Goal: Transaction & Acquisition: Purchase product/service

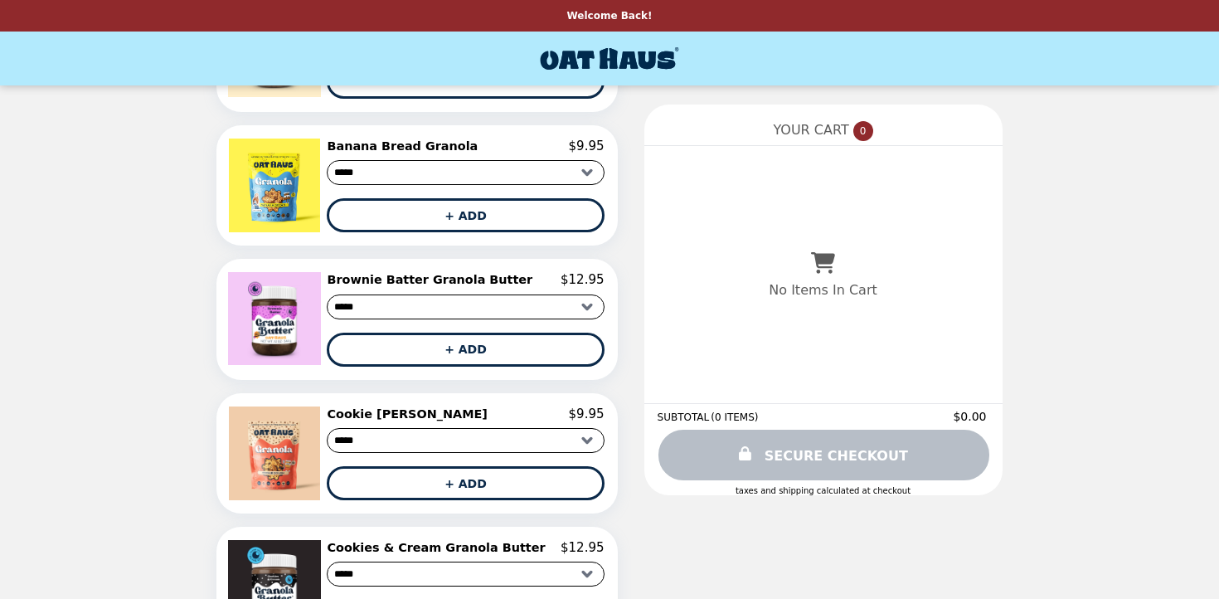
scroll to position [297, 0]
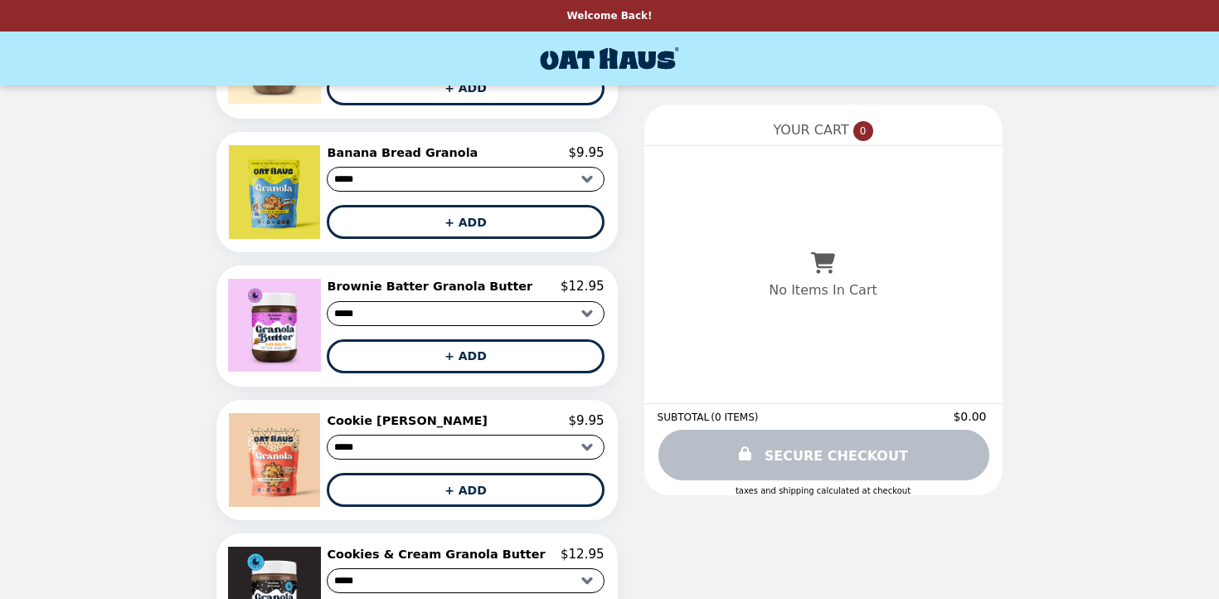
click at [299, 187] on img at bounding box center [277, 192] width 96 height 94
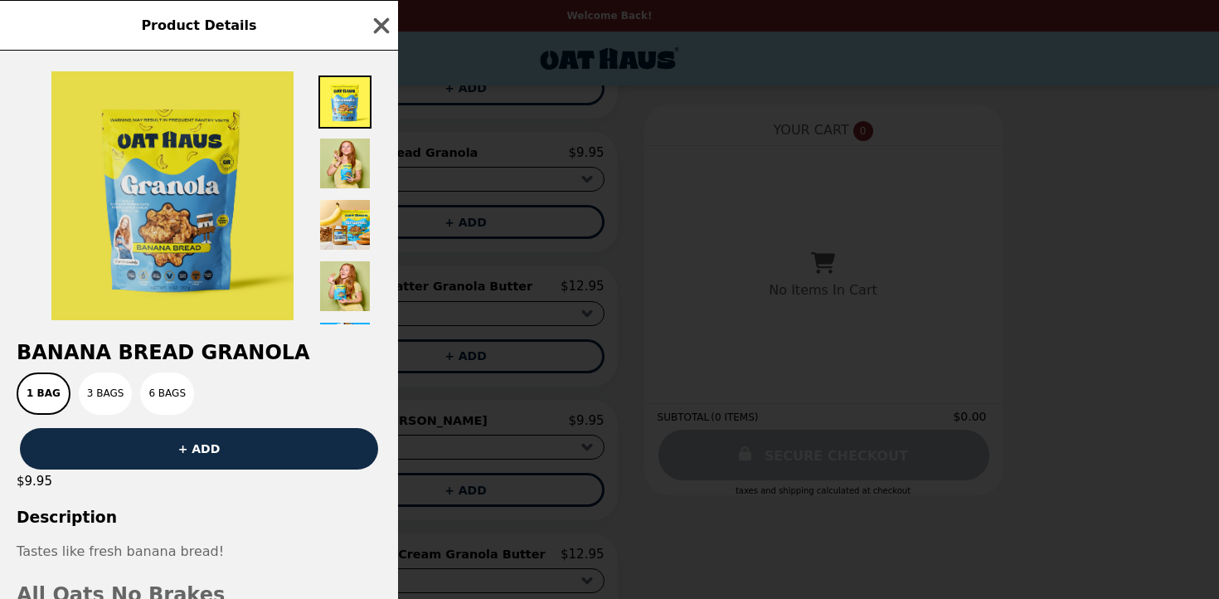
click at [175, 255] on img at bounding box center [172, 195] width 242 height 249
click at [190, 237] on img at bounding box center [172, 195] width 242 height 249
click at [213, 198] on img at bounding box center [172, 195] width 242 height 249
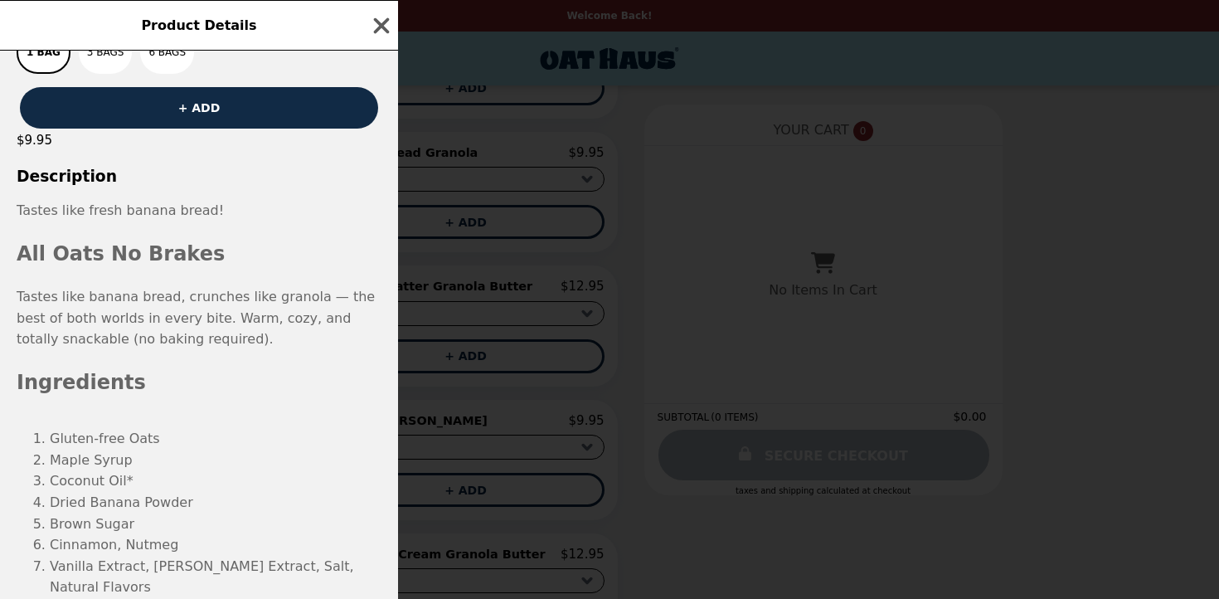
scroll to position [334, 0]
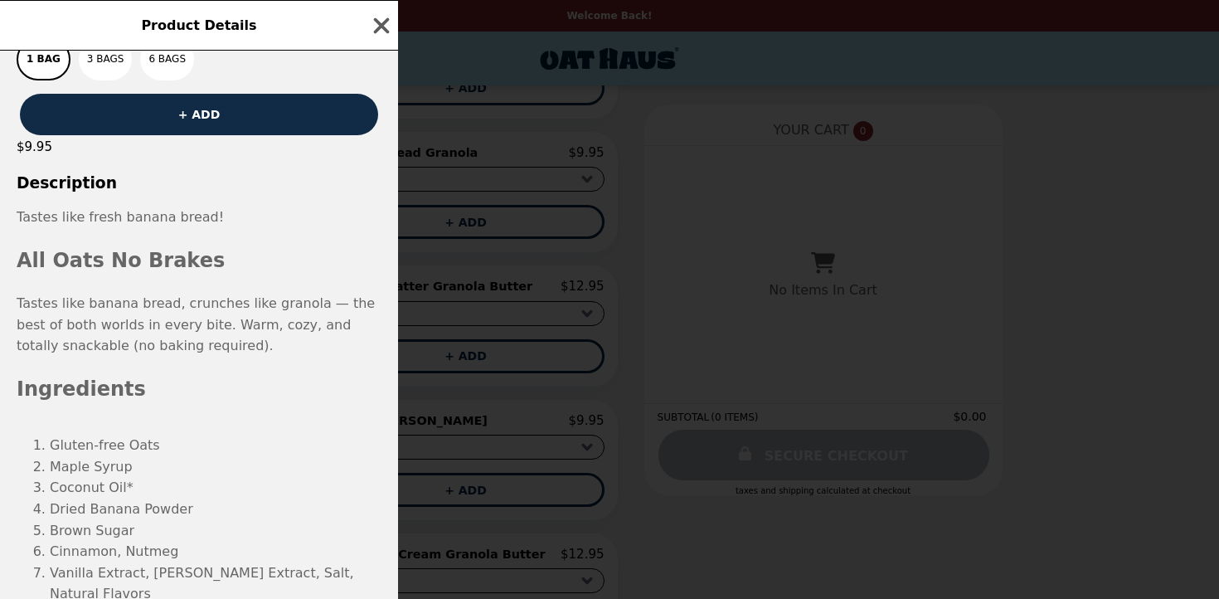
click at [61, 174] on h3 "Description" at bounding box center [199, 182] width 398 height 17
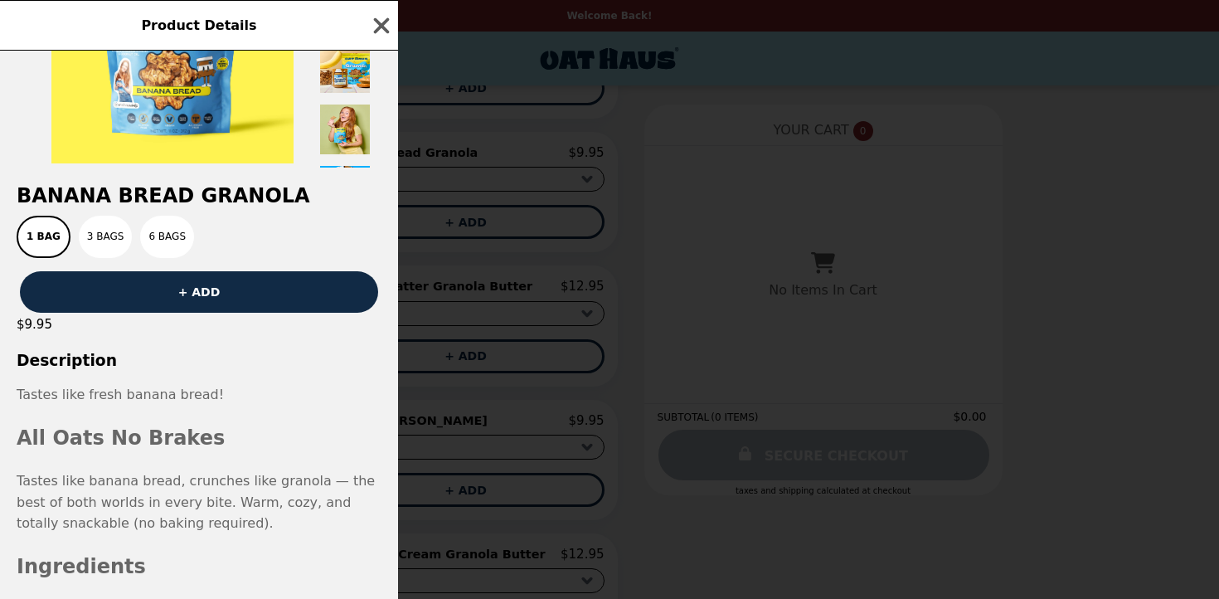
scroll to position [0, 0]
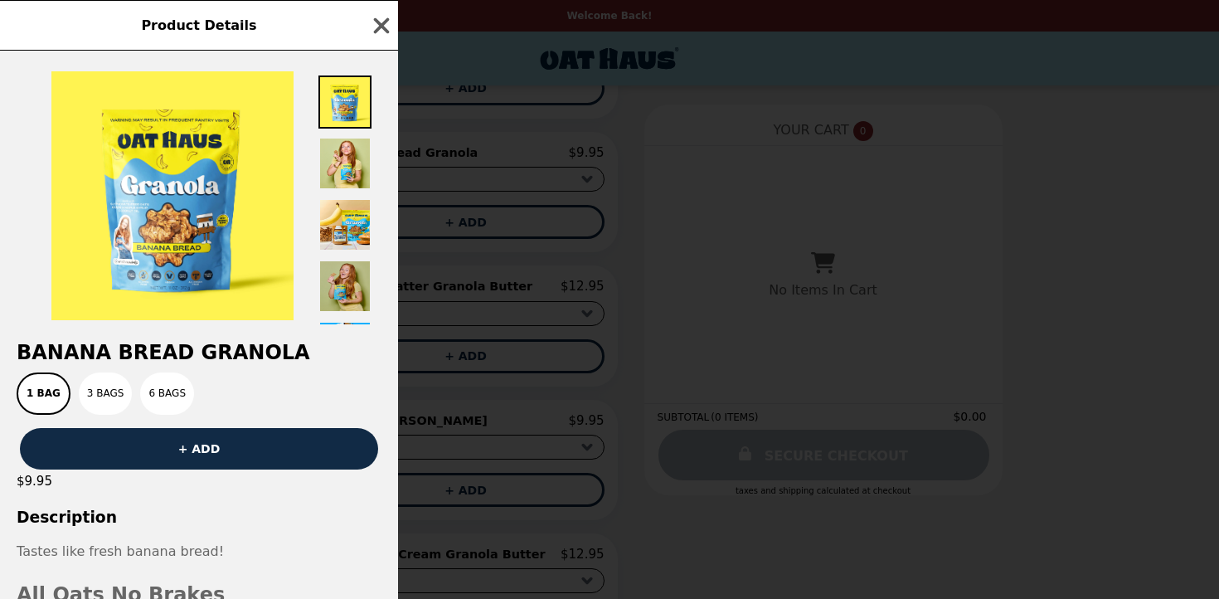
click at [334, 276] on img at bounding box center [344, 286] width 53 height 53
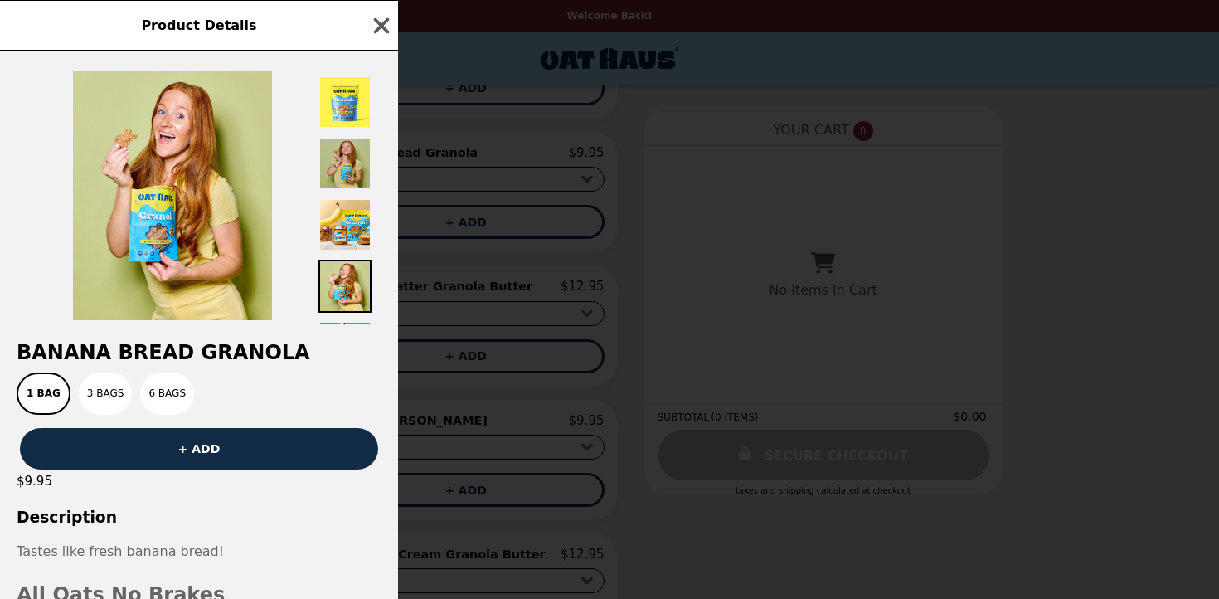
click at [343, 177] on img at bounding box center [344, 163] width 53 height 53
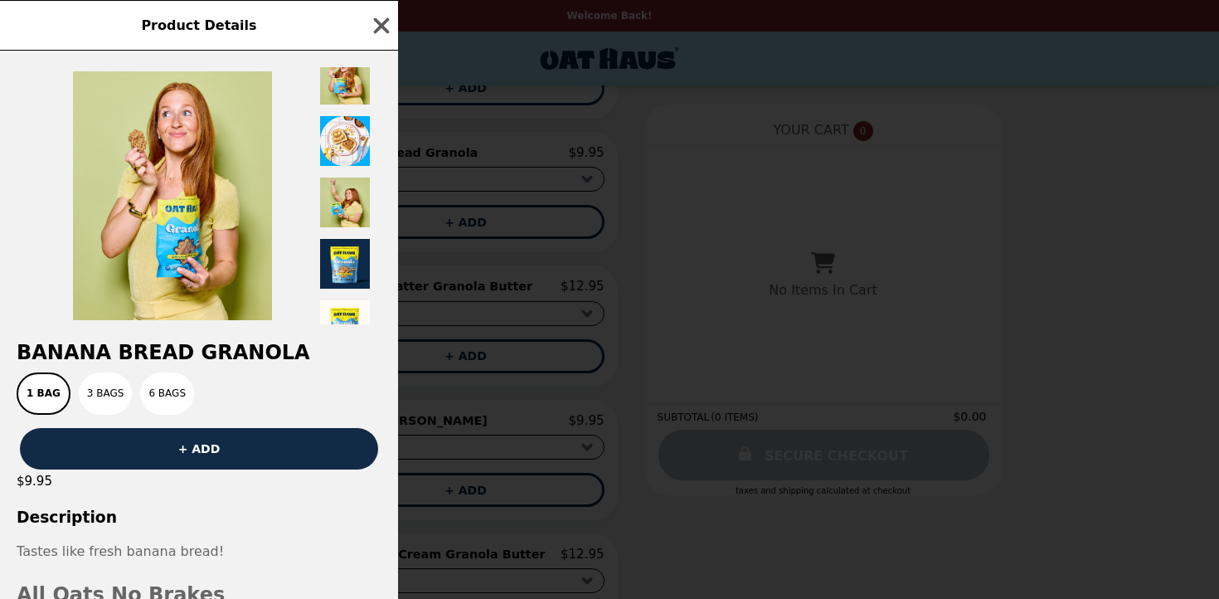
scroll to position [234, 0]
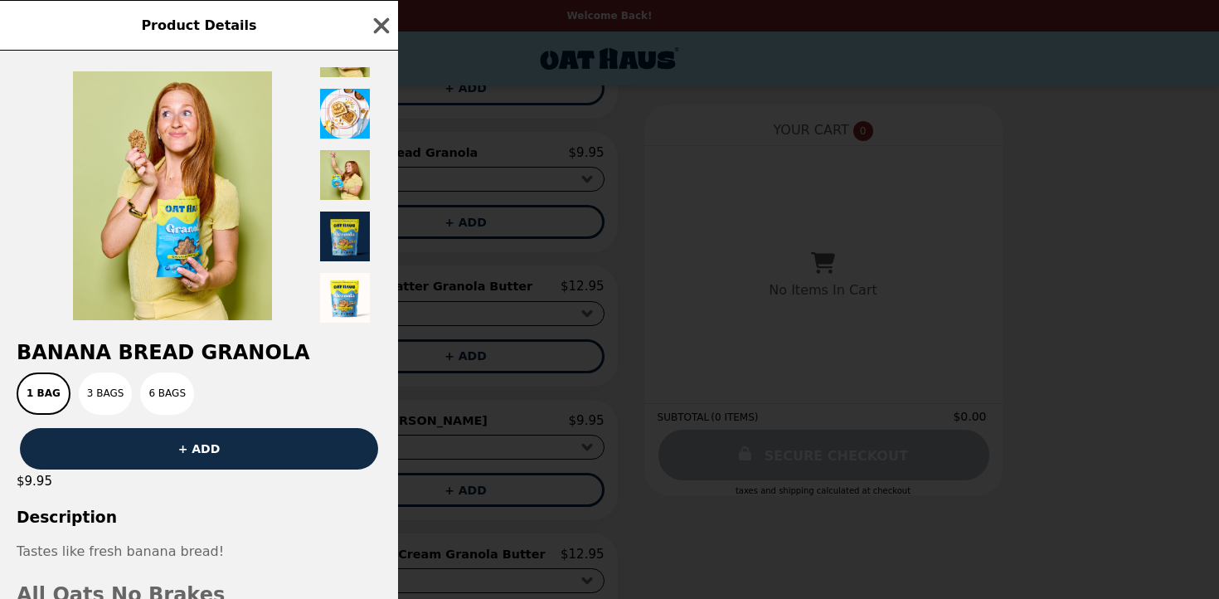
click at [342, 246] on img at bounding box center [344, 236] width 53 height 53
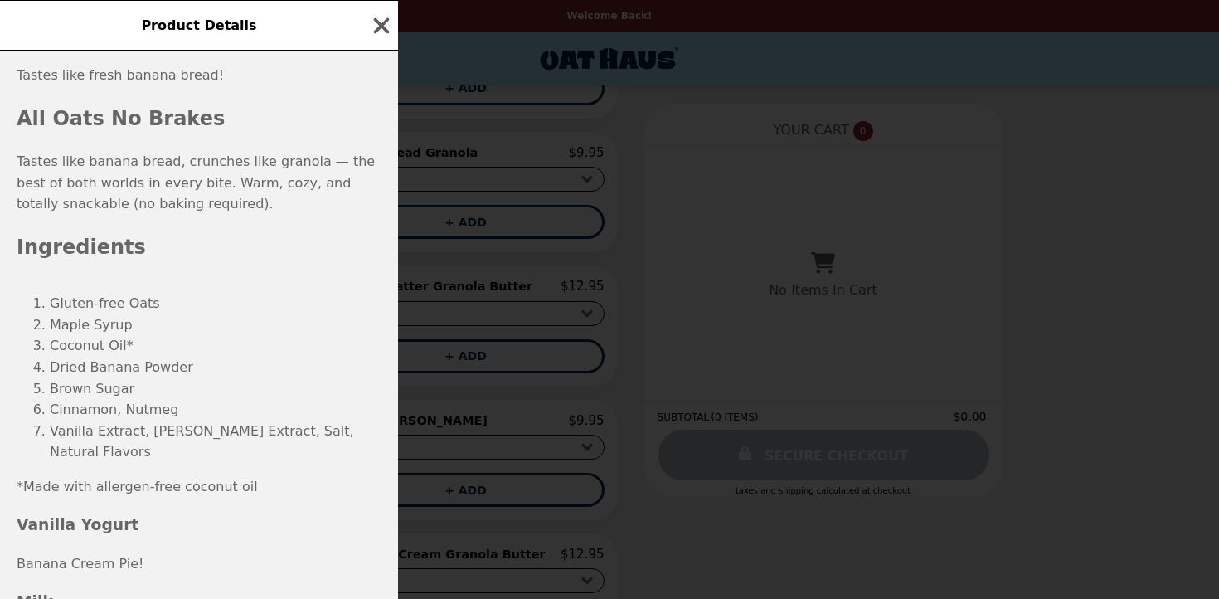
scroll to position [491, 0]
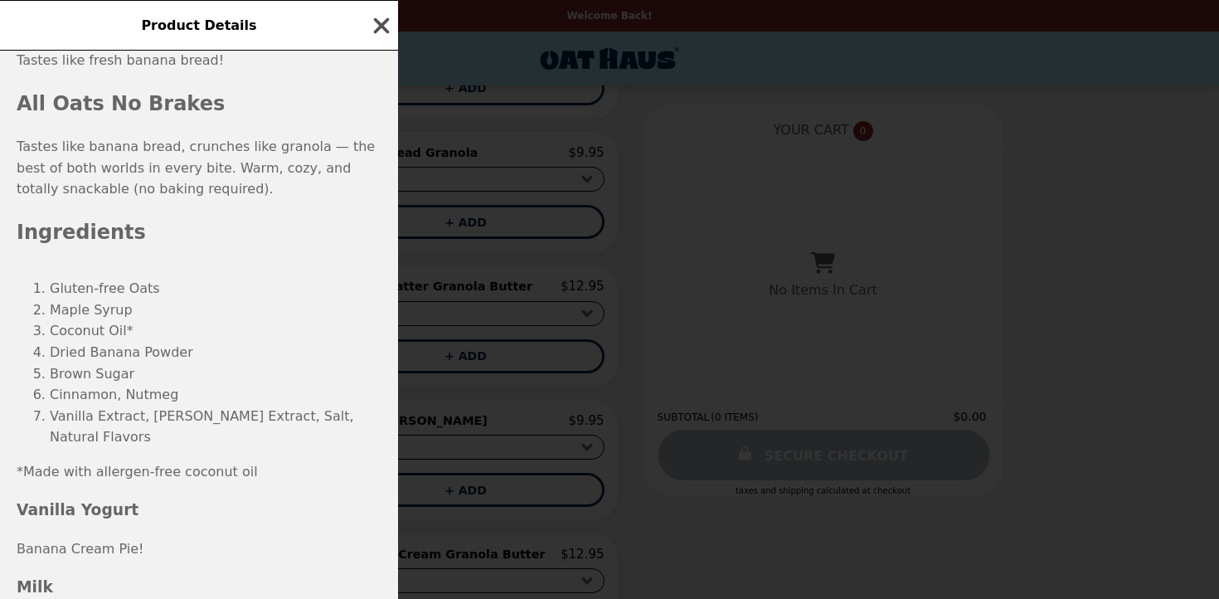
click at [370, 33] on icon "button" at bounding box center [381, 25] width 25 height 25
